Goal: Task Accomplishment & Management: Manage account settings

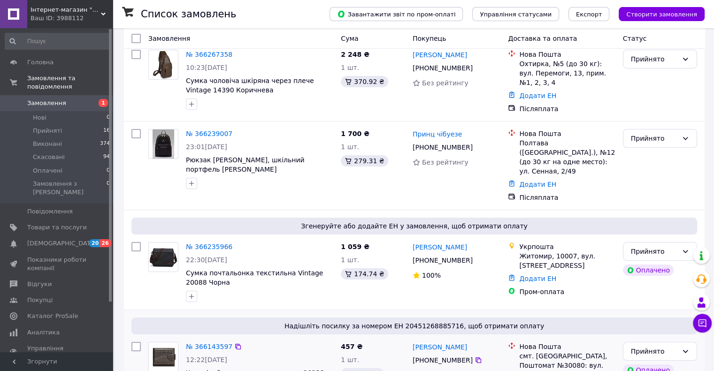
scroll to position [94, 0]
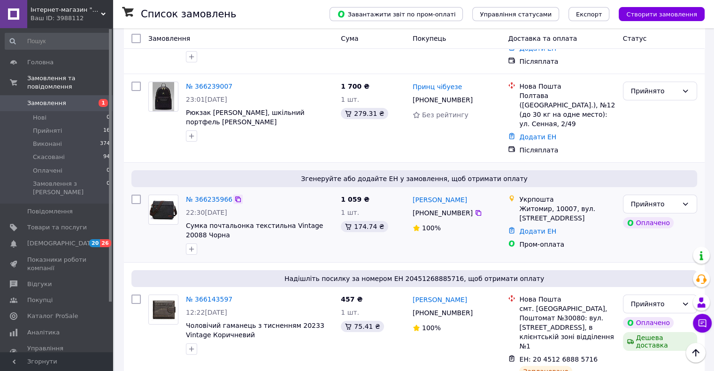
click at [234, 196] on icon at bounding box center [238, 200] width 8 height 8
drag, startPoint x: 326, startPoint y: 217, endPoint x: 304, endPoint y: 213, distance: 22.5
click at [304, 221] on span "Сумка почтальонка текстильна Vintage 20088 Чорна" at bounding box center [259, 230] width 147 height 19
copy span "20088"
drag, startPoint x: 208, startPoint y: 224, endPoint x: 187, endPoint y: 212, distance: 24.2
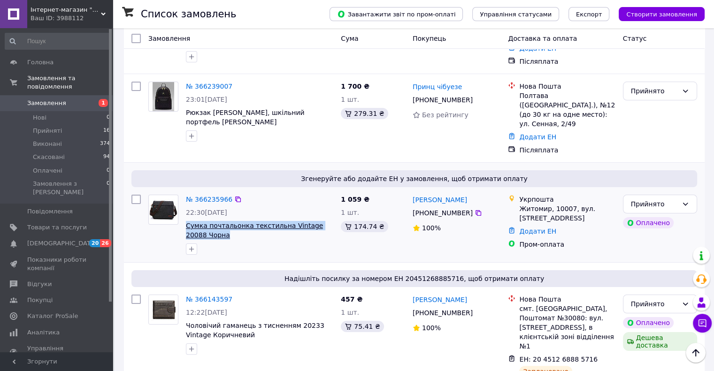
click at [187, 221] on span "Сумка почтальонка текстильна Vintage 20088 Чорна" at bounding box center [259, 230] width 147 height 19
copy span "Сумка почтальонка текстильна Vintage 20088 Чорна"
click at [205, 196] on link "№ 366235966" at bounding box center [209, 200] width 46 height 8
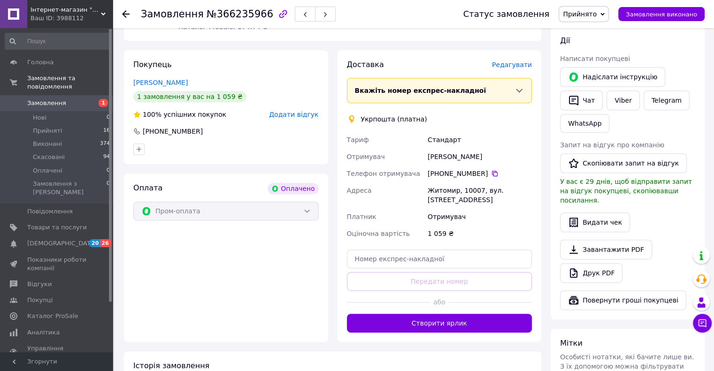
scroll to position [516, 0]
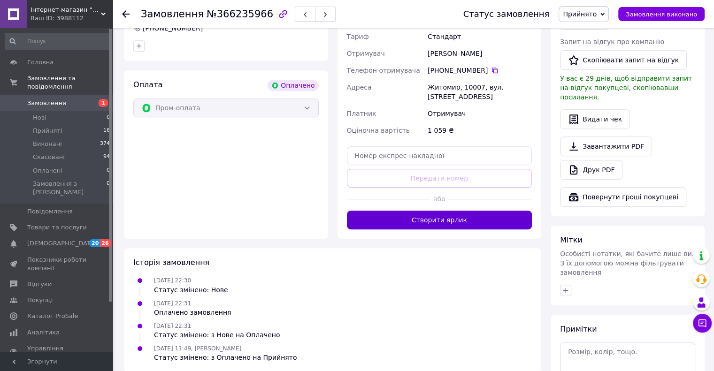
click at [444, 219] on button "Створити ярлик" at bounding box center [439, 220] width 185 height 19
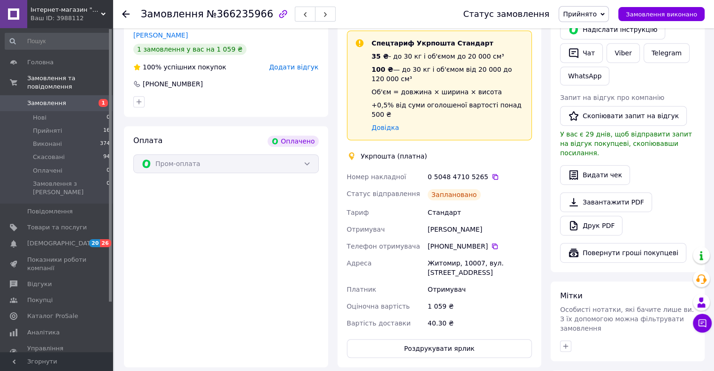
scroll to position [375, 0]
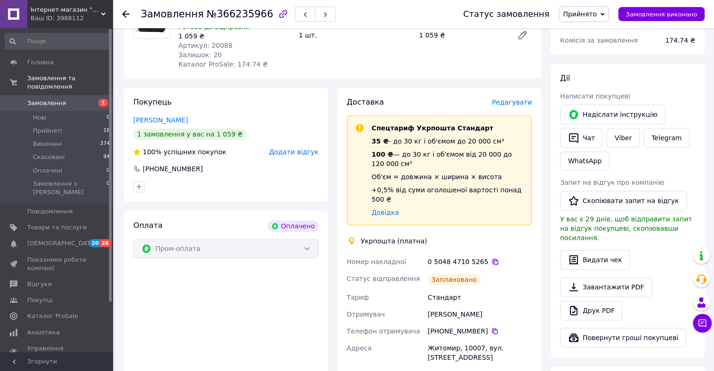
click at [491, 258] on icon at bounding box center [495, 262] width 8 height 8
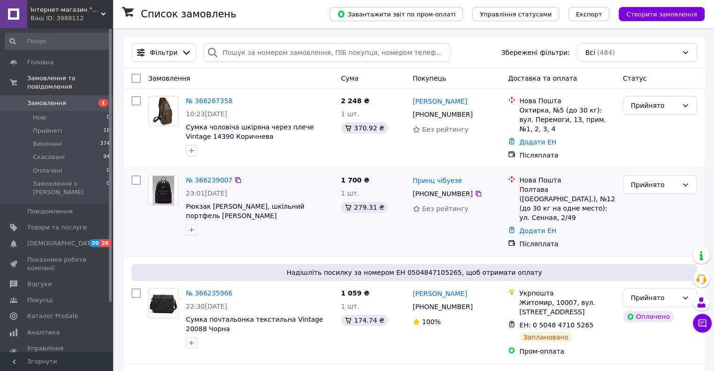
drag, startPoint x: 231, startPoint y: 178, endPoint x: 226, endPoint y: 166, distance: 12.6
click at [235, 178] on icon at bounding box center [238, 180] width 6 height 6
click at [207, 176] on link "№ 366239007" at bounding box center [209, 180] width 46 height 8
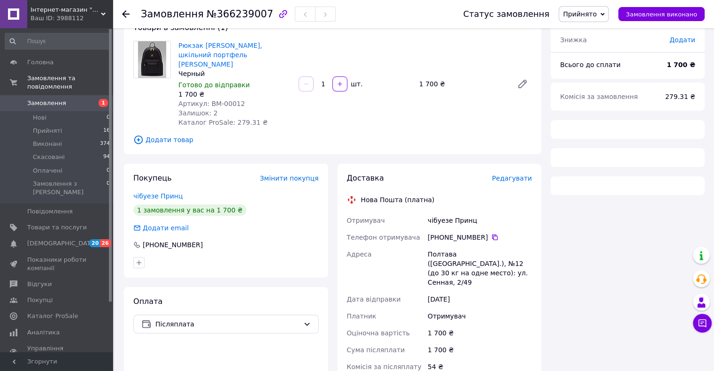
scroll to position [205, 0]
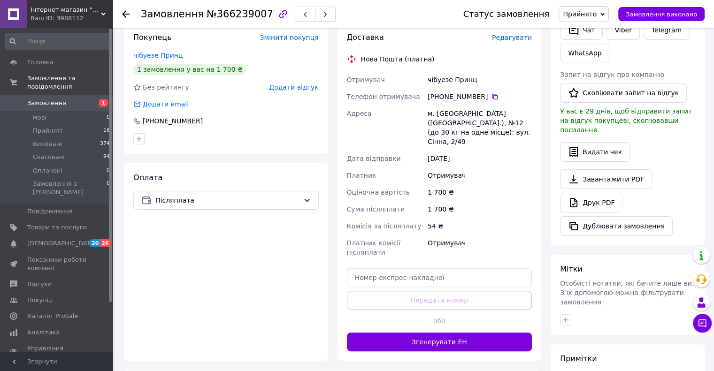
click at [450, 333] on button "Згенерувати ЕН" at bounding box center [439, 342] width 185 height 19
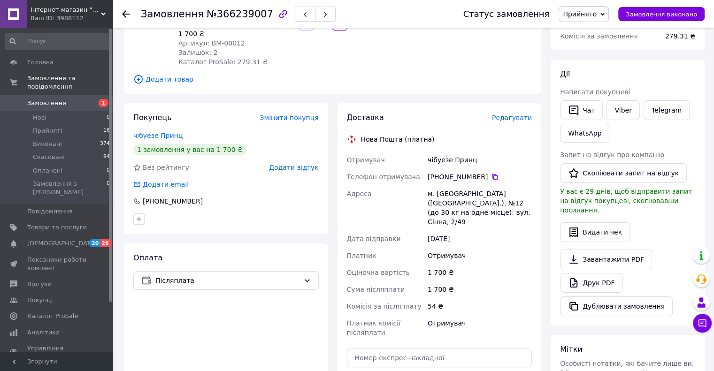
scroll to position [111, 0]
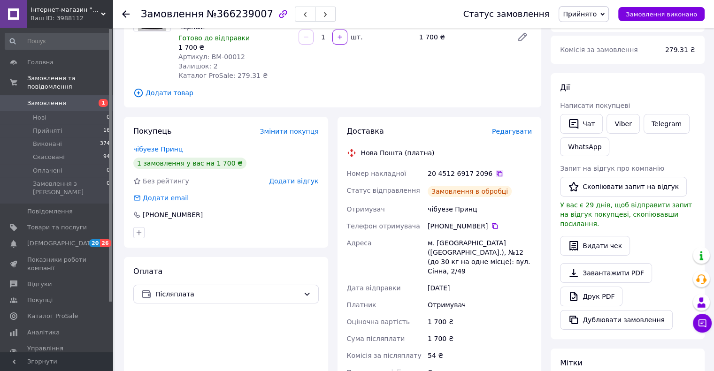
click at [496, 171] on icon at bounding box center [499, 174] width 6 height 6
click at [87, 99] on span "1" at bounding box center [100, 103] width 26 height 8
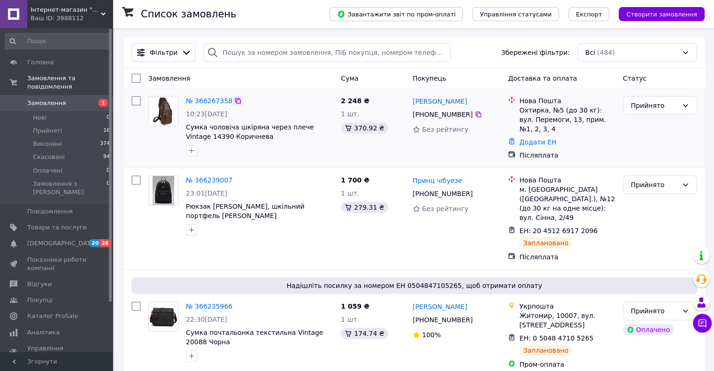
click at [235, 99] on icon at bounding box center [238, 101] width 6 height 6
drag, startPoint x: 184, startPoint y: 138, endPoint x: 203, endPoint y: 138, distance: 18.8
click at [203, 138] on div "№ 366267358 10:23[DATE] Сумка чоловіча шкіряна через плече Vintage 14390 Коричн…" at bounding box center [259, 126] width 155 height 68
copy span "14390"
drag, startPoint x: 184, startPoint y: 125, endPoint x: 243, endPoint y: 138, distance: 60.6
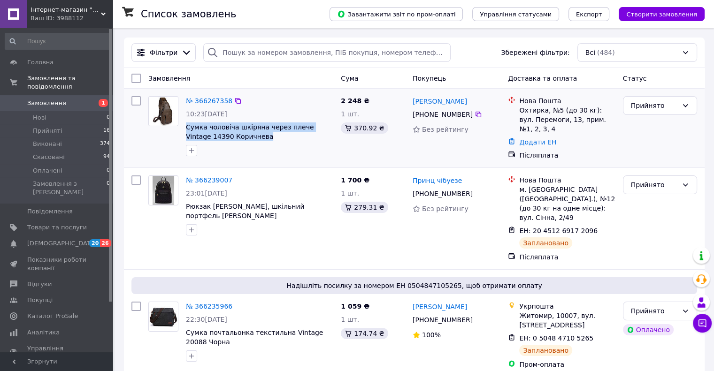
click at [243, 138] on div "№ 366267358 10:23[DATE] Сумка чоловіча шкіряна через плече Vintage 14390 Коричн…" at bounding box center [259, 126] width 155 height 68
copy span "Сумка чоловіча шкіряна через плече Vintage 14390 Коричнева"
click at [235, 99] on icon at bounding box center [238, 101] width 6 height 6
click at [208, 100] on link "№ 366267358" at bounding box center [209, 101] width 46 height 8
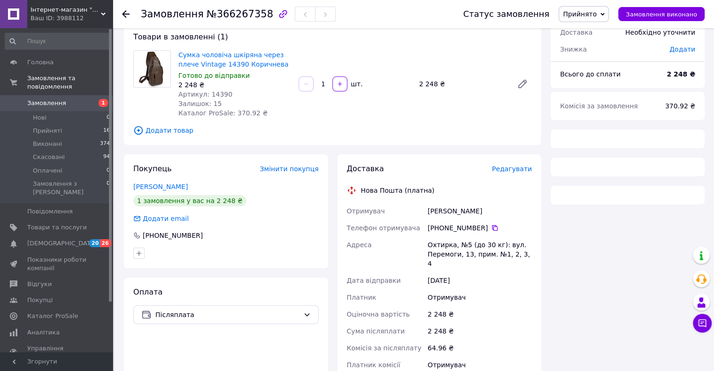
scroll to position [193, 0]
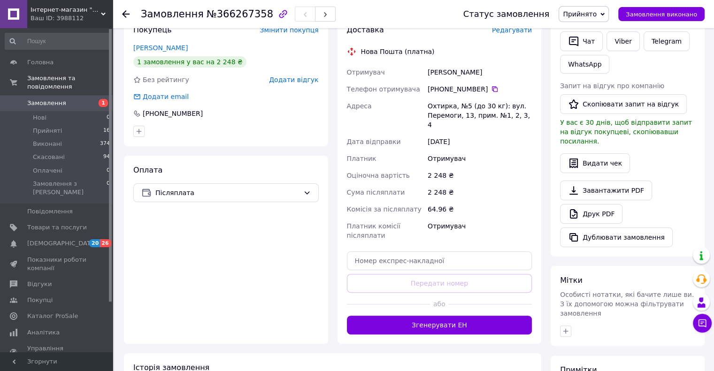
drag, startPoint x: 468, startPoint y: 310, endPoint x: 522, endPoint y: 116, distance: 201.1
click at [468, 316] on button "Згенерувати ЕН" at bounding box center [439, 325] width 185 height 19
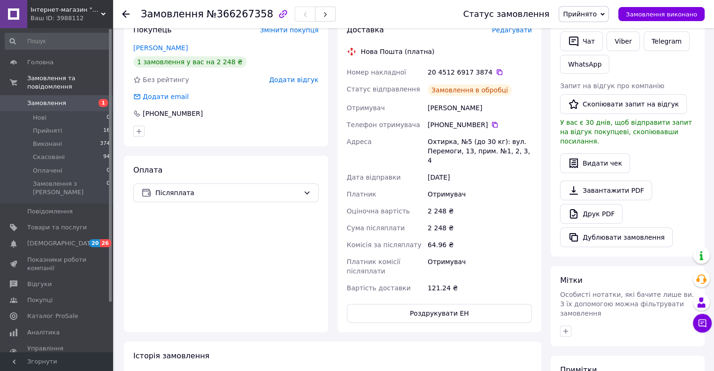
click at [495, 71] on icon at bounding box center [499, 72] width 8 height 8
